Goal: Task Accomplishment & Management: Use online tool/utility

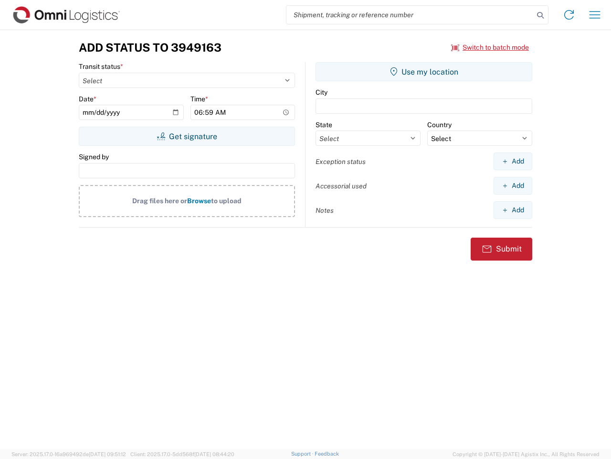
click at [410, 15] on input "search" at bounding box center [410, 15] width 247 height 18
click at [541, 15] on icon at bounding box center [540, 15] width 13 height 13
click at [569, 15] on icon at bounding box center [569, 14] width 15 height 15
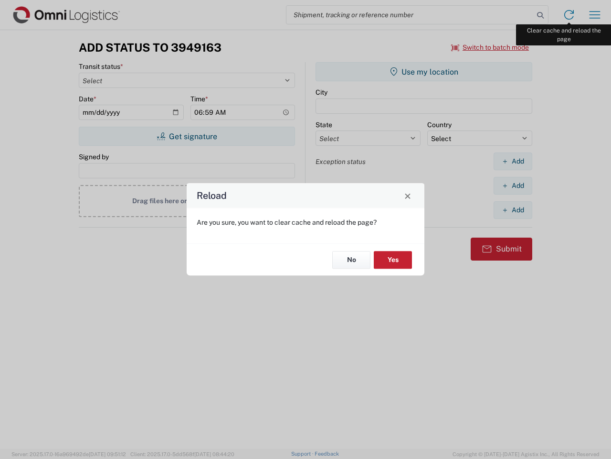
click at [595, 15] on div "Reload Are you sure, you want to clear cache and reload the page? No Yes" at bounding box center [305, 229] width 611 height 459
click at [491, 47] on div "Reload Are you sure, you want to clear cache and reload the page? No Yes" at bounding box center [305, 229] width 611 height 459
click at [187, 136] on div "Reload Are you sure, you want to clear cache and reload the page? No Yes" at bounding box center [305, 229] width 611 height 459
click at [424, 72] on div "Reload Are you sure, you want to clear cache and reload the page? No Yes" at bounding box center [305, 229] width 611 height 459
click at [513, 161] on div "Reload Are you sure, you want to clear cache and reload the page? No Yes" at bounding box center [305, 229] width 611 height 459
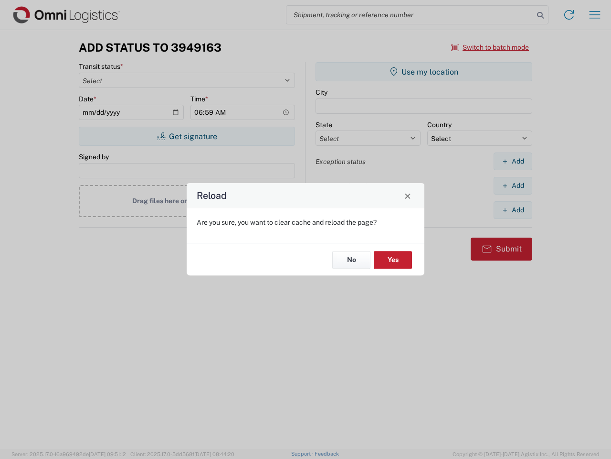
click at [513, 185] on div "Reload Are you sure, you want to clear cache and reload the page? No Yes" at bounding box center [305, 229] width 611 height 459
click at [513, 210] on div "Reload Are you sure, you want to clear cache and reload the page? No Yes" at bounding box center [305, 229] width 611 height 459
